Goal: Task Accomplishment & Management: Complete application form

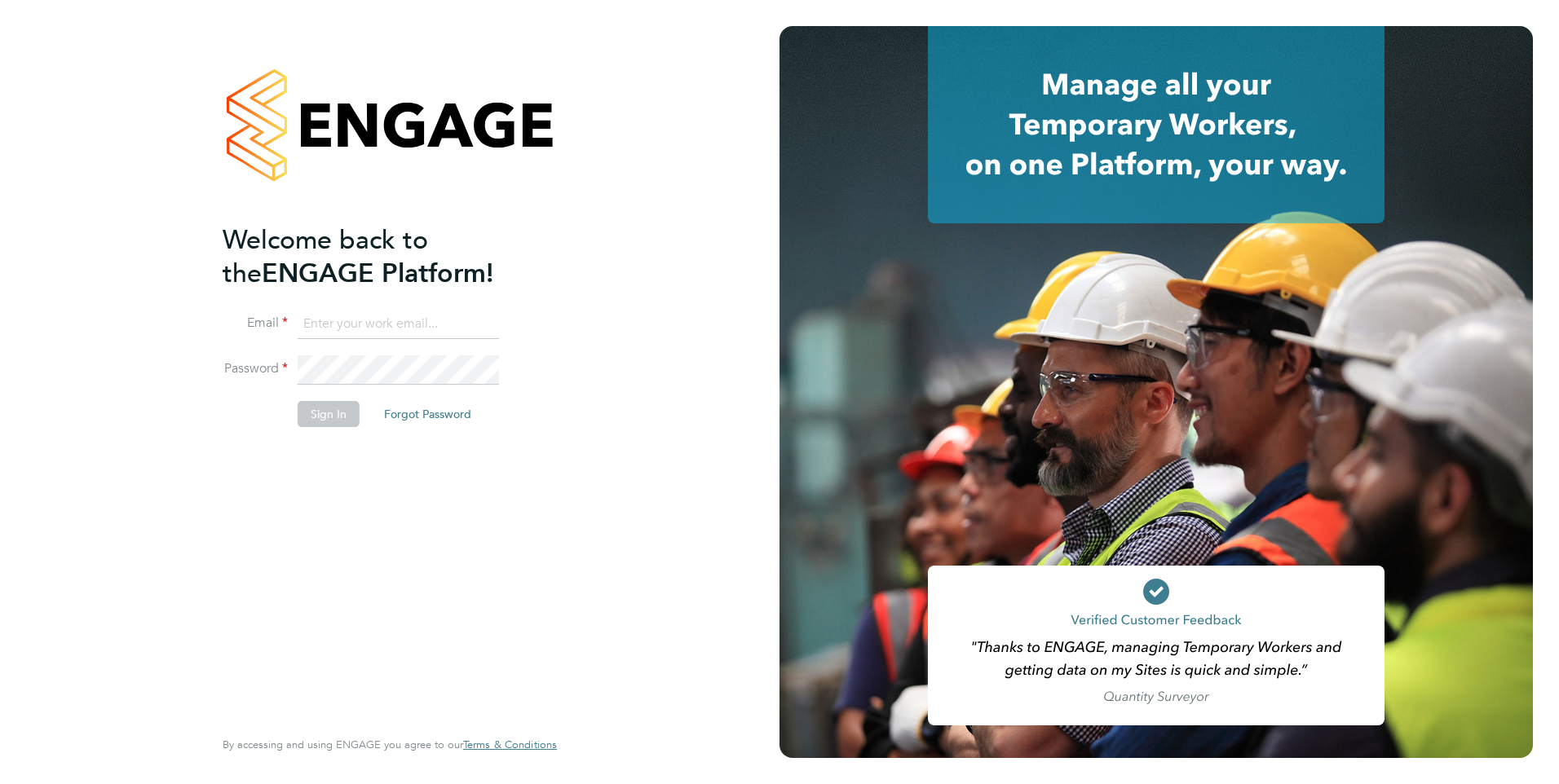
type input "[EMAIL_ADDRESS][DOMAIN_NAME]"
click at [336, 412] on button "Sign In" at bounding box center [328, 414] width 62 height 26
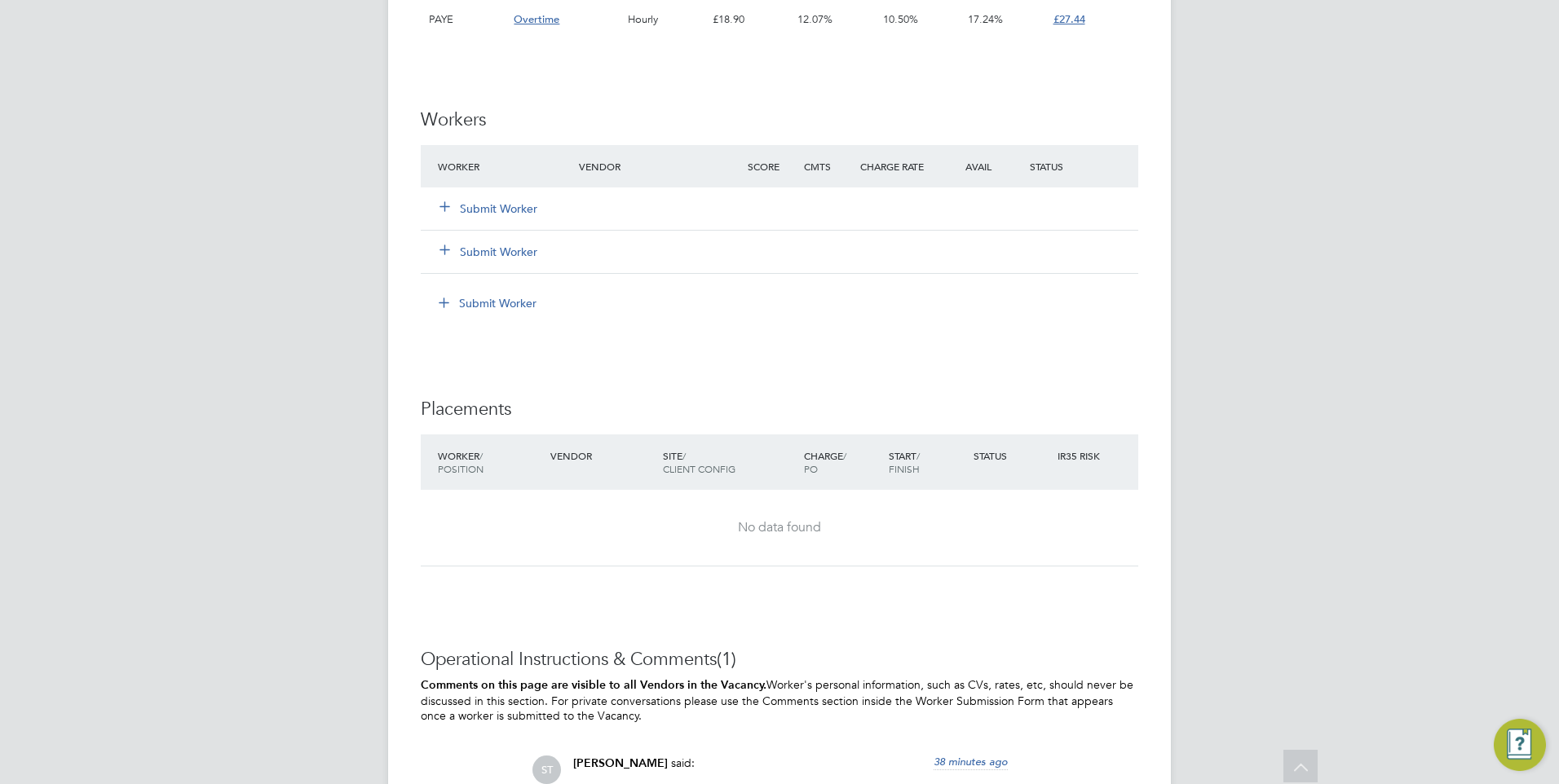
scroll to position [734, 0]
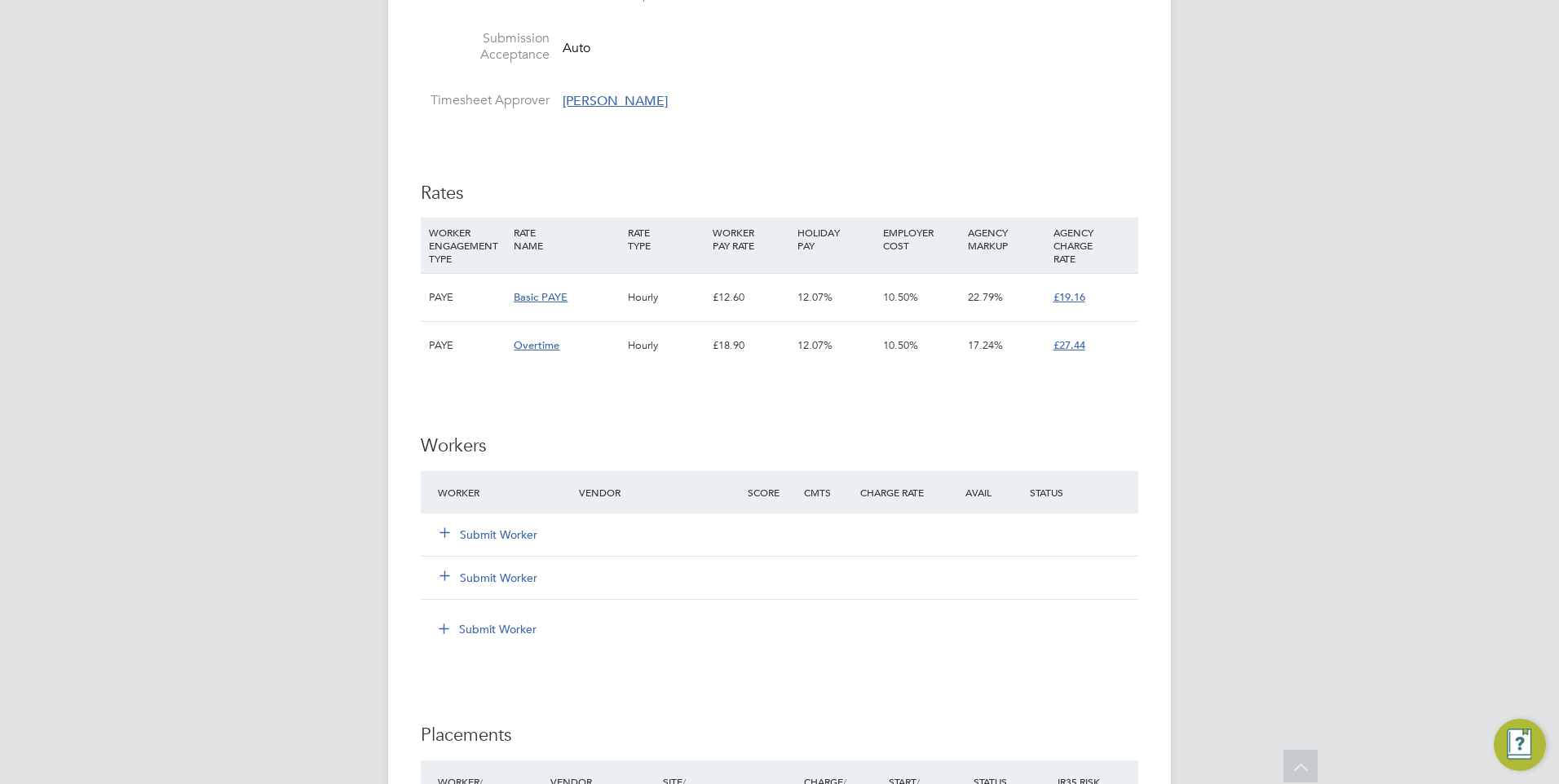
drag, startPoint x: 718, startPoint y: 346, endPoint x: 809, endPoint y: 350, distance: 91.1
click at [809, 350] on div "PAYE Overtime Hourly £18.90 12.07% 10.50% 17.24% £27.44" at bounding box center [780, 345] width 718 height 48
drag, startPoint x: 809, startPoint y: 350, endPoint x: 758, endPoint y: 355, distance: 51.2
click at [758, 355] on div "£18.90" at bounding box center [751, 346] width 85 height 48
drag, startPoint x: 633, startPoint y: 295, endPoint x: 701, endPoint y: 303, distance: 68.5
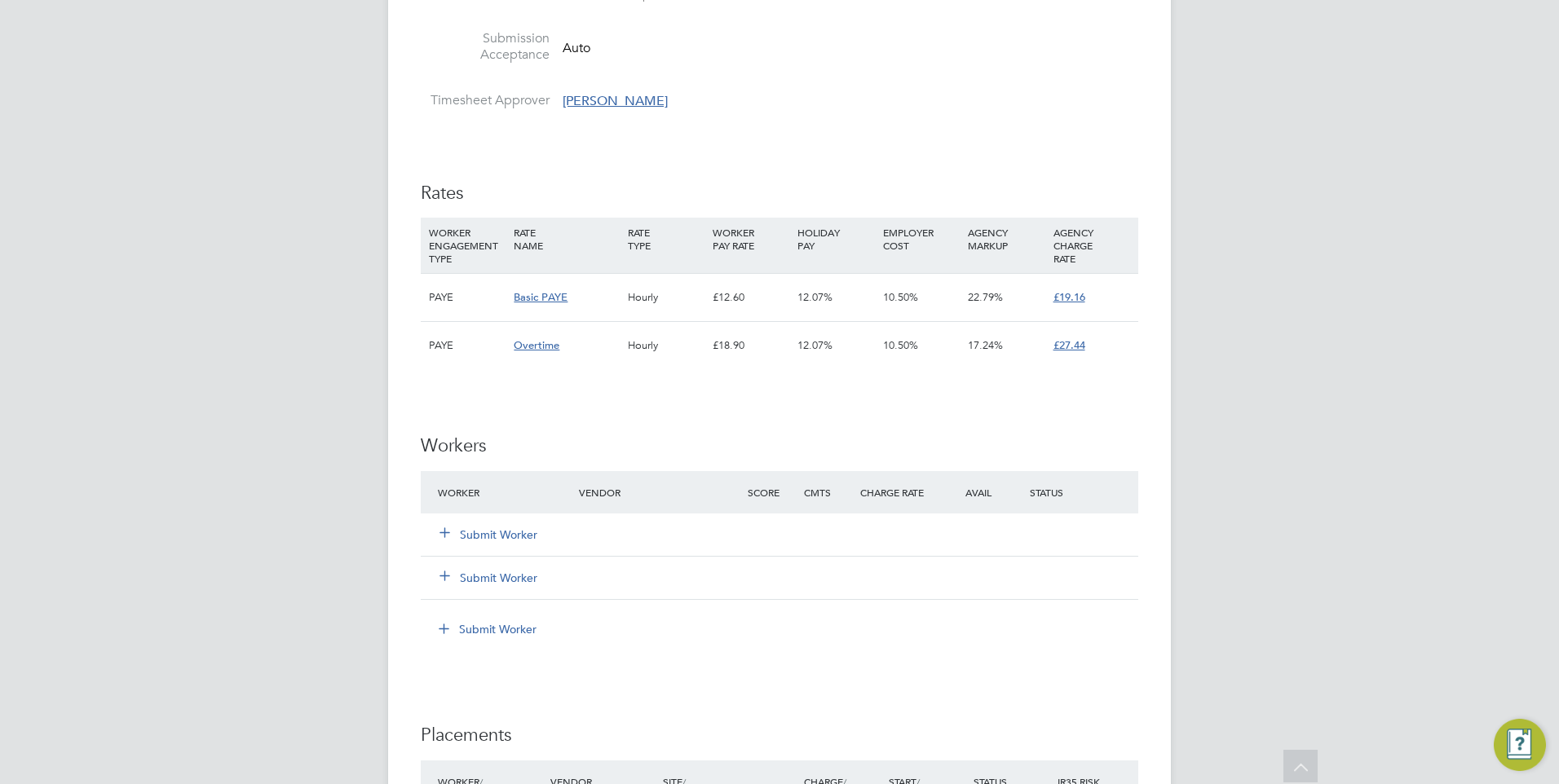
click at [701, 303] on div "Hourly" at bounding box center [666, 298] width 85 height 48
drag, startPoint x: 701, startPoint y: 303, endPoint x: 736, endPoint y: 356, distance: 63.5
click at [736, 356] on div "£18.90" at bounding box center [751, 346] width 85 height 48
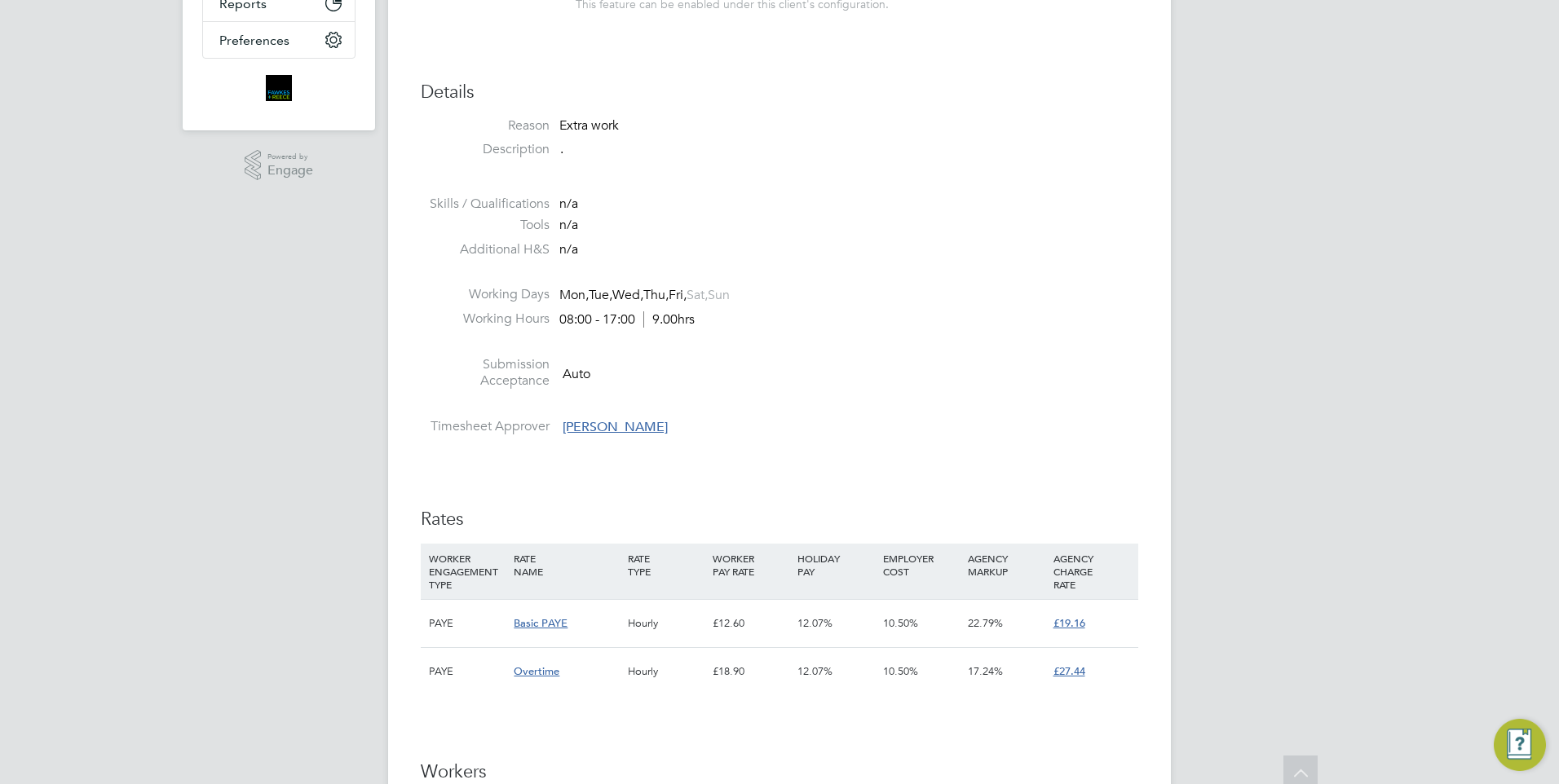
scroll to position [489, 0]
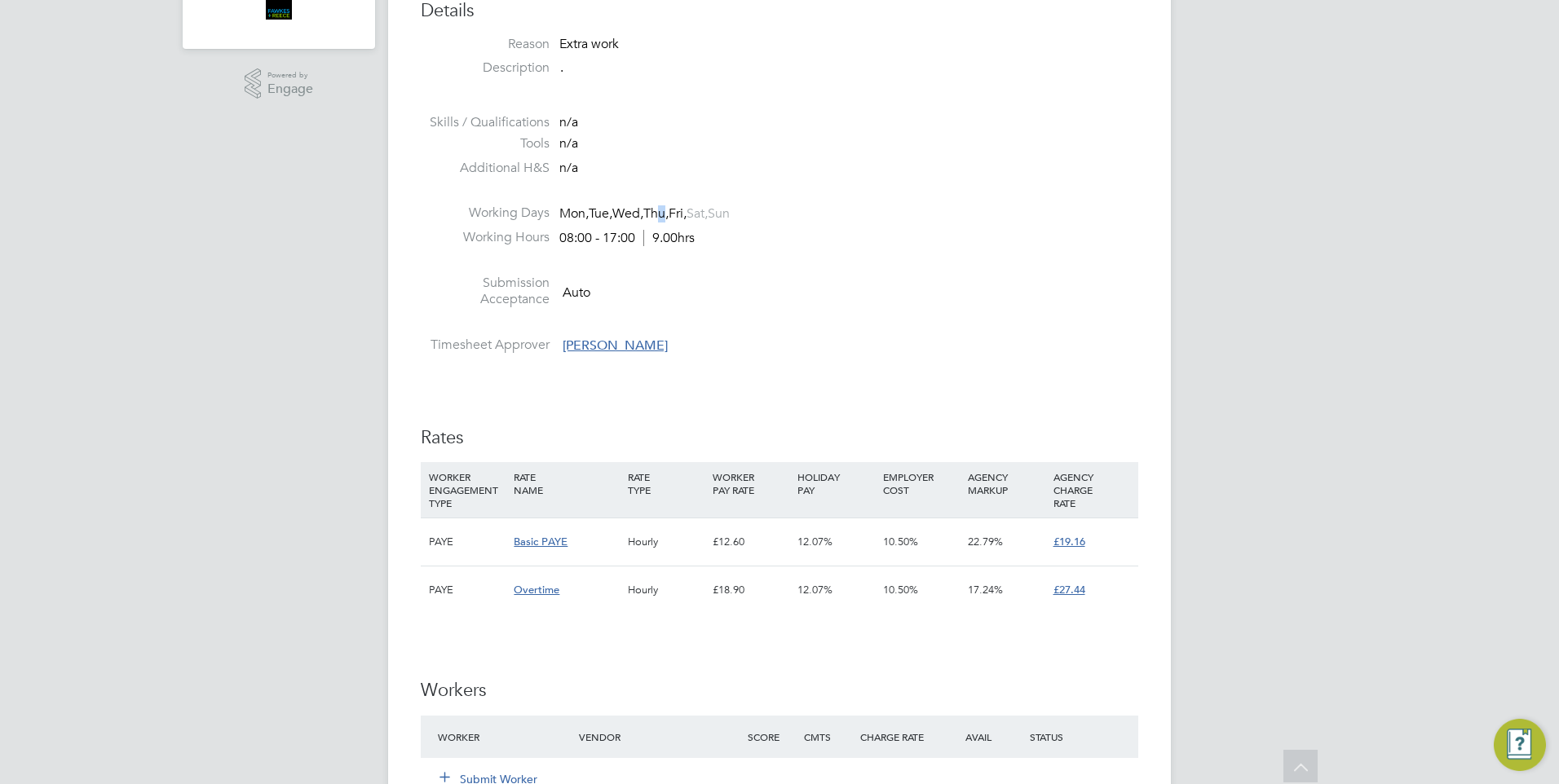
click at [586, 213] on span "Mon, Tue, Wed, Thu, Fri, Sat, Sun" at bounding box center [645, 214] width 170 height 17
drag, startPoint x: 586, startPoint y: 213, endPoint x: 857, endPoint y: 266, distance: 276.1
click at [857, 266] on li at bounding box center [780, 264] width 718 height 21
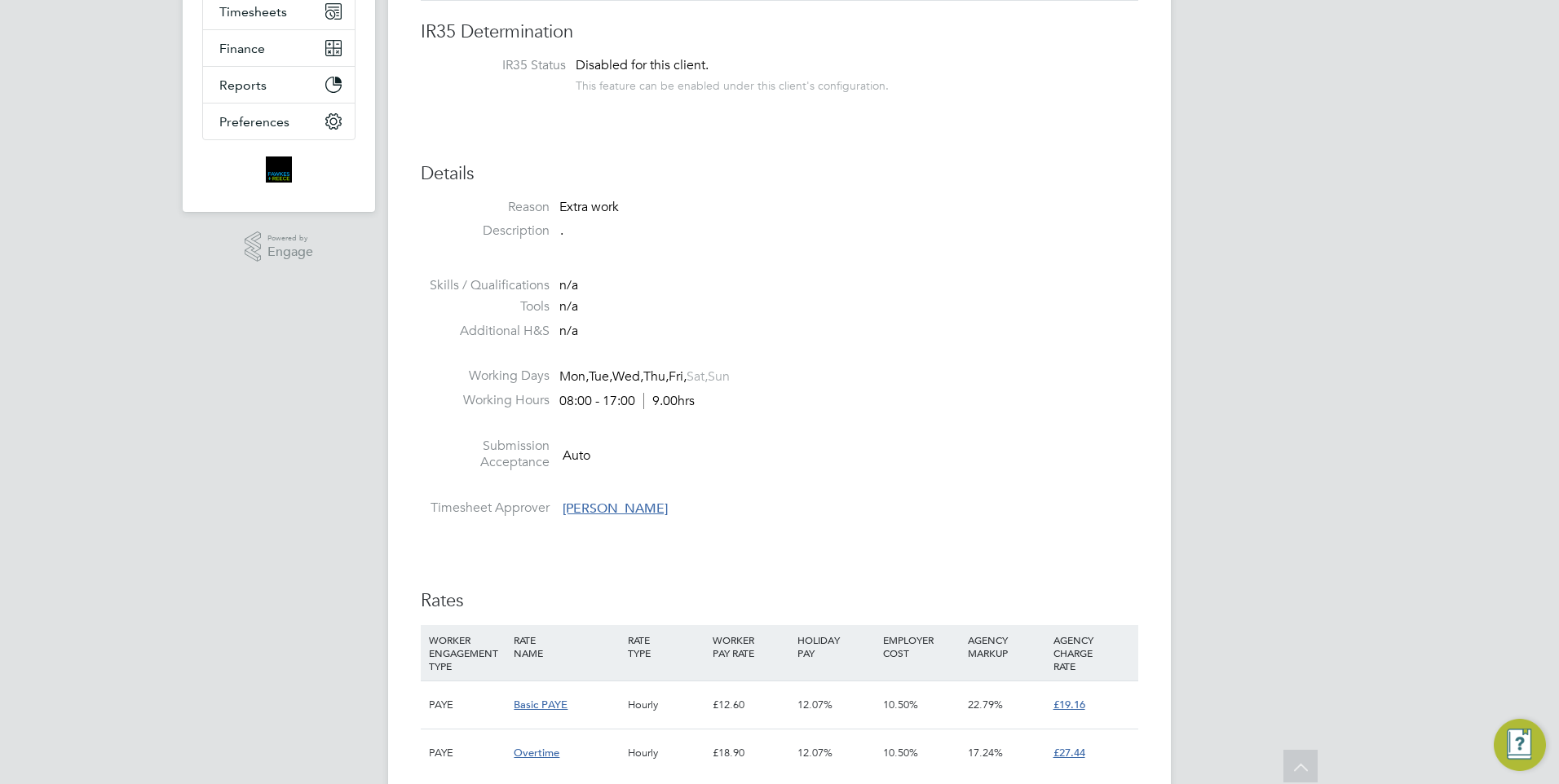
scroll to position [0, 0]
